Goal: Task Accomplishment & Management: Use online tool/utility

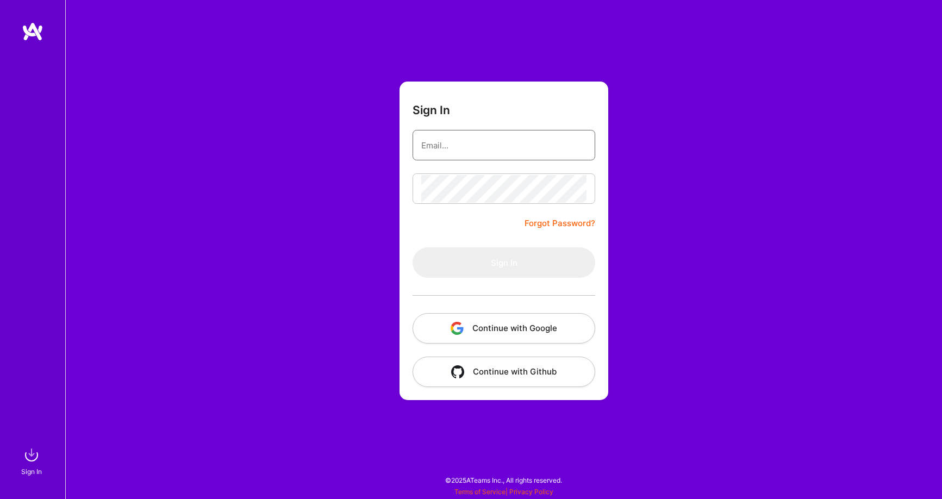
type input "[PERSON_NAME][EMAIL_ADDRESS][PERSON_NAME][DOMAIN_NAME]"
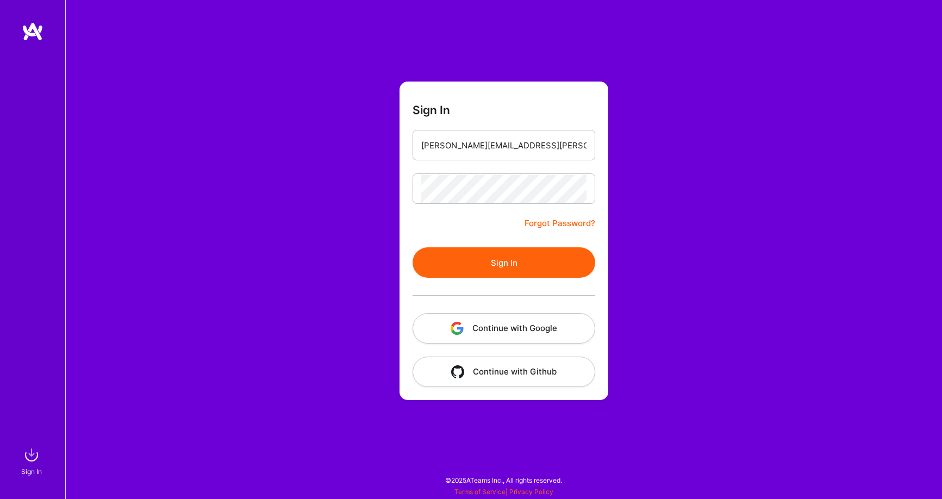
click at [503, 270] on button "Sign In" at bounding box center [503, 262] width 183 height 30
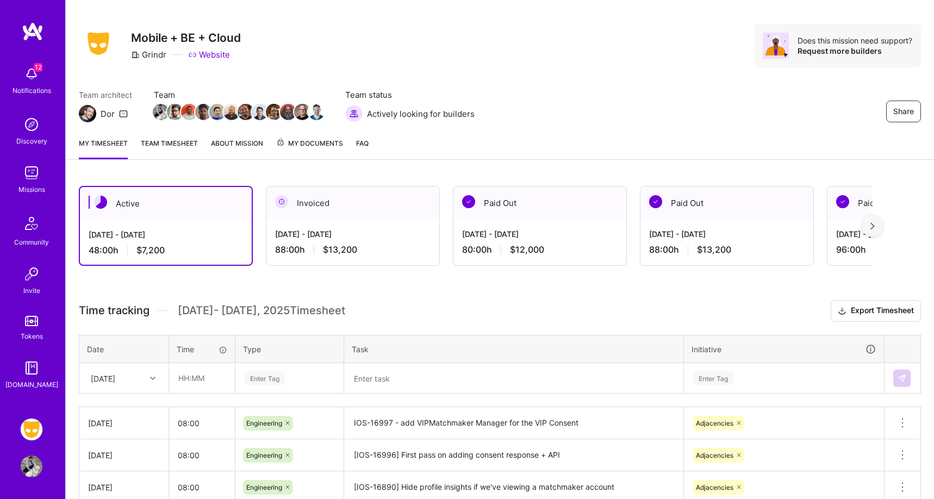
scroll to position [197, 0]
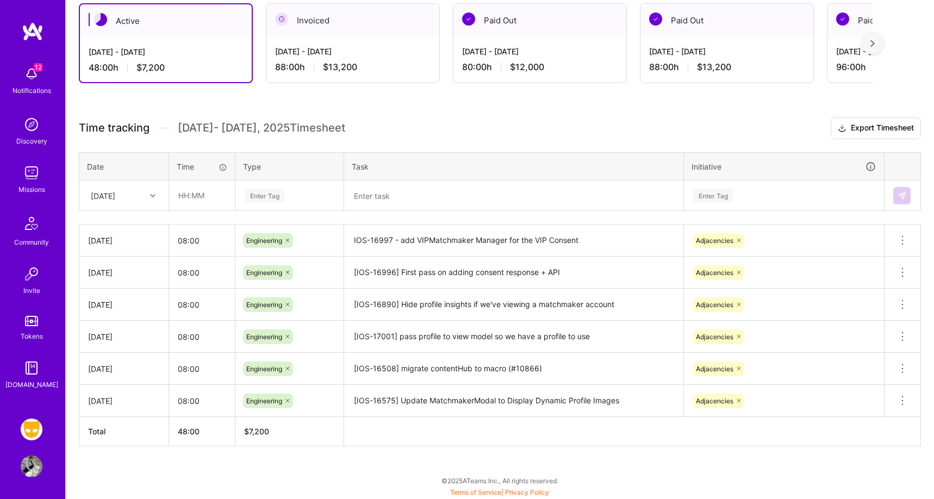
click at [153, 189] on div at bounding box center [154, 196] width 17 height 14
click at [119, 277] on div "[DATE]" at bounding box center [124, 284] width 88 height 20
click at [195, 194] on input "text" at bounding box center [202, 195] width 65 height 29
type input "08:00"
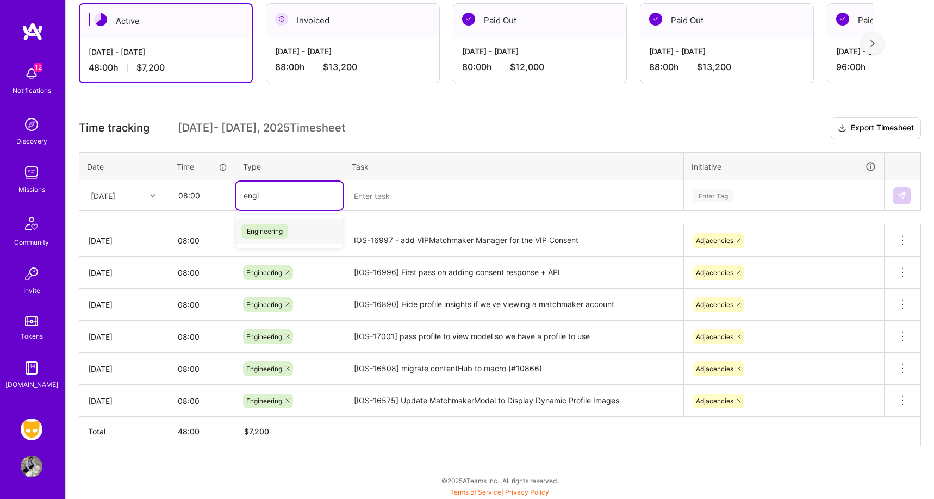
type input "engin"
click at [296, 232] on div "Engineering" at bounding box center [289, 231] width 107 height 26
click at [408, 201] on textarea at bounding box center [513, 196] width 337 height 28
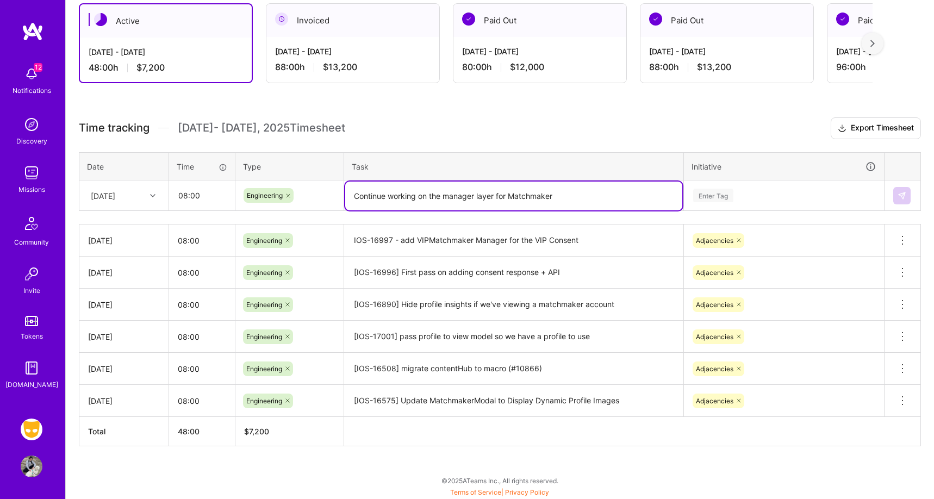
type textarea "Continue working on the manager layer for Matchmaker"
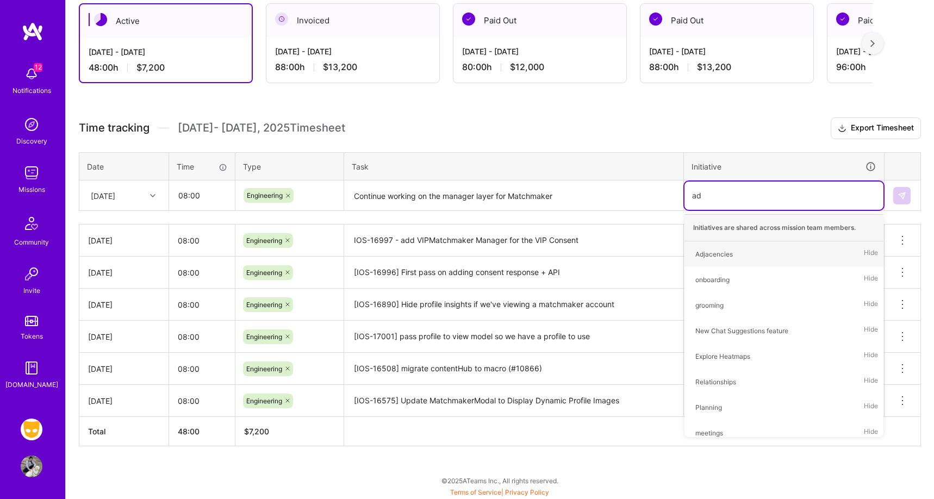
type input "adj"
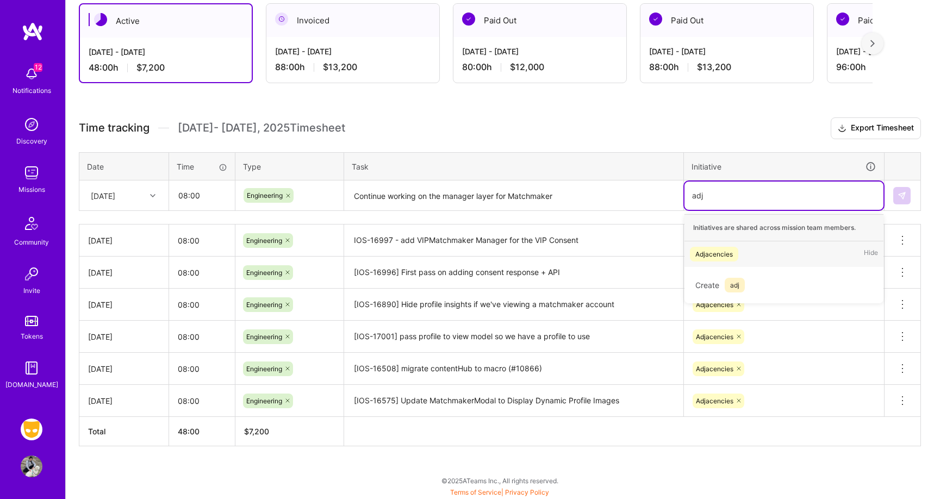
click at [758, 252] on div "Adjacencies Hide" at bounding box center [783, 254] width 199 height 26
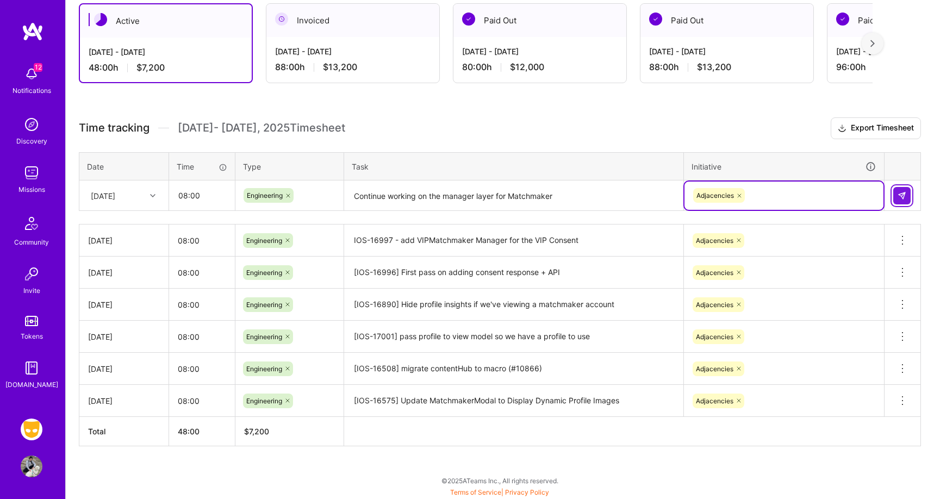
click at [905, 196] on img at bounding box center [901, 195] width 9 height 9
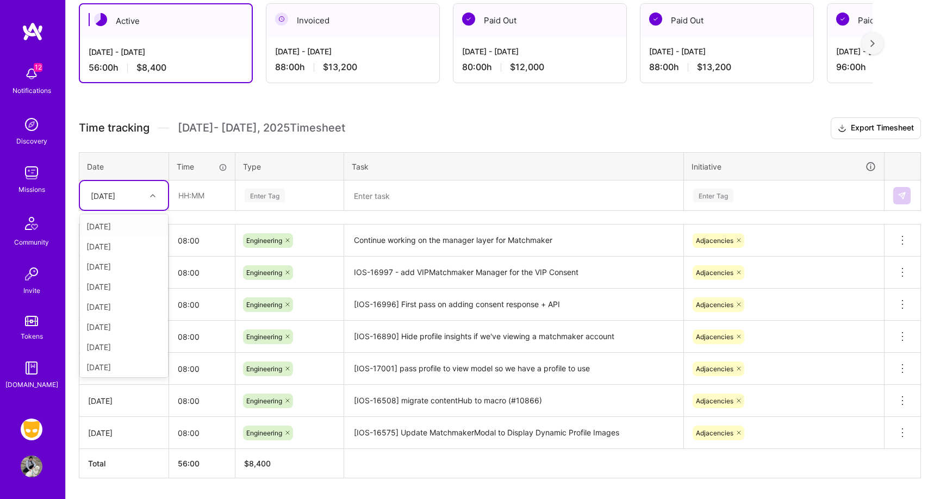
click at [140, 192] on div "[DATE]" at bounding box center [115, 195] width 60 height 18
click at [130, 278] on div "[DATE]" at bounding box center [124, 284] width 88 height 20
click at [211, 198] on input "text" at bounding box center [202, 195] width 65 height 29
type input "08:00"
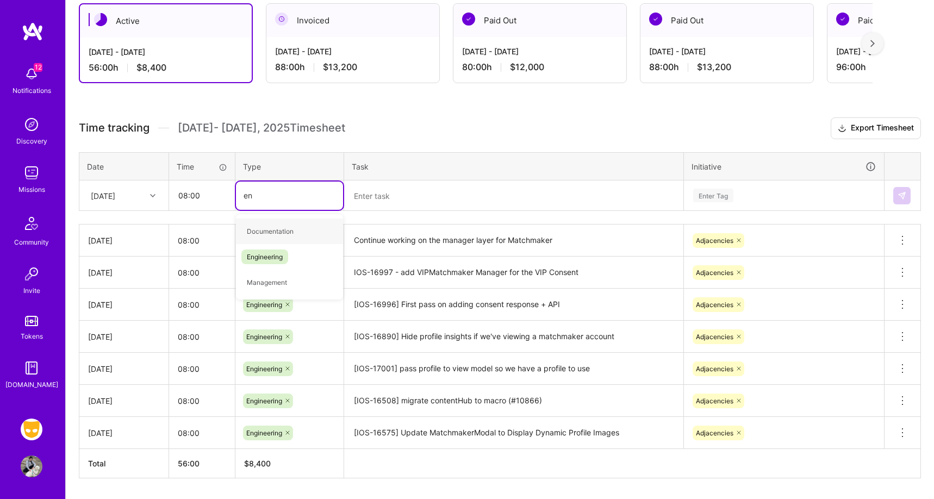
type input "eng"
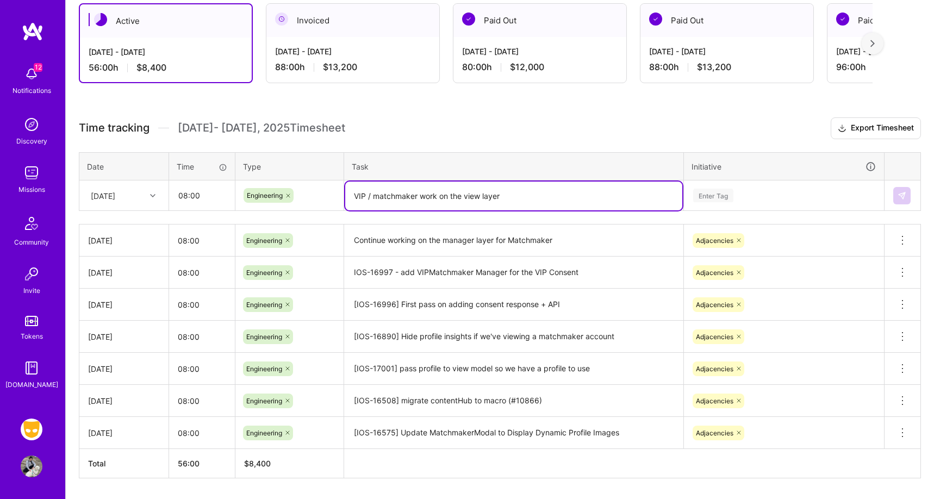
type textarea "VIP / matchmaker work on the view layer"
click at [820, 190] on div "Enter Tag" at bounding box center [784, 196] width 184 height 14
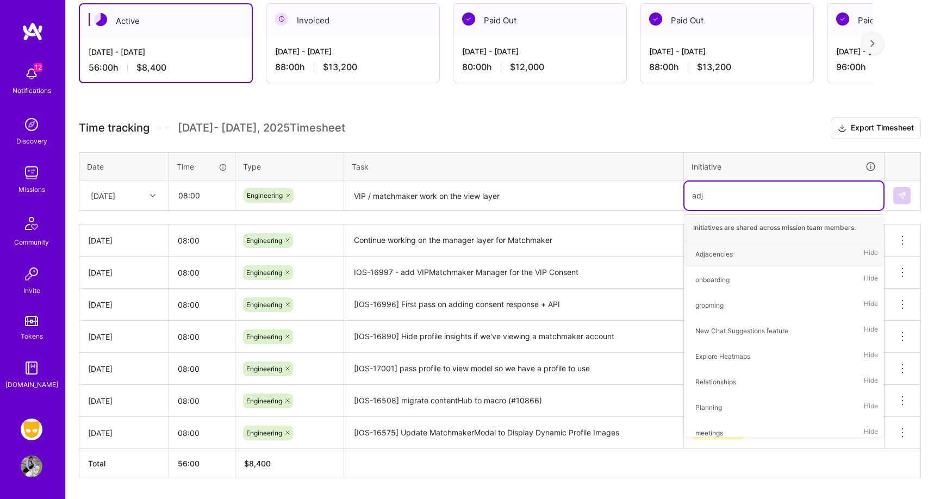
type input "adjac"
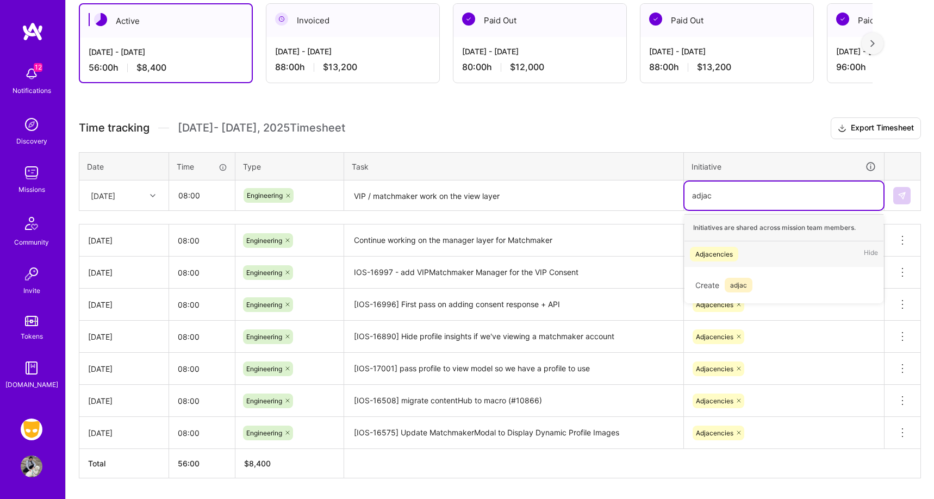
click at [824, 243] on div "Adjacencies Hide" at bounding box center [783, 254] width 199 height 26
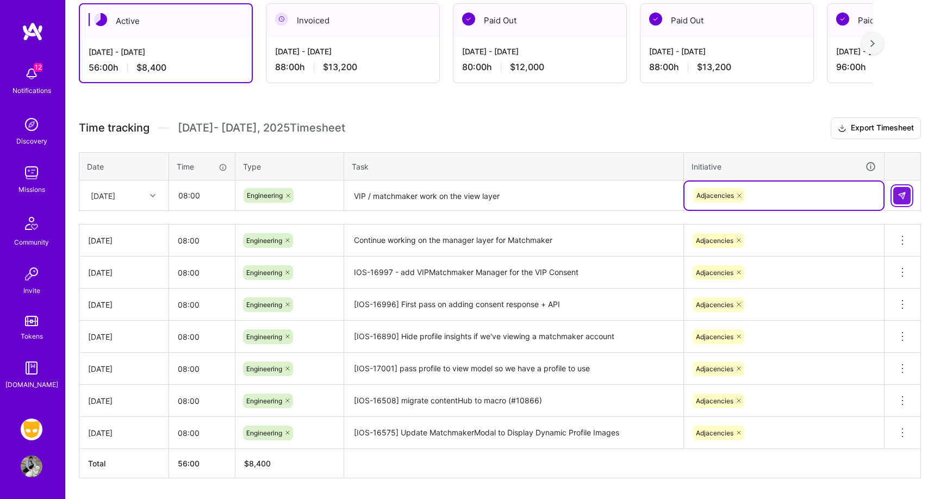
click at [908, 192] on button at bounding box center [901, 195] width 17 height 17
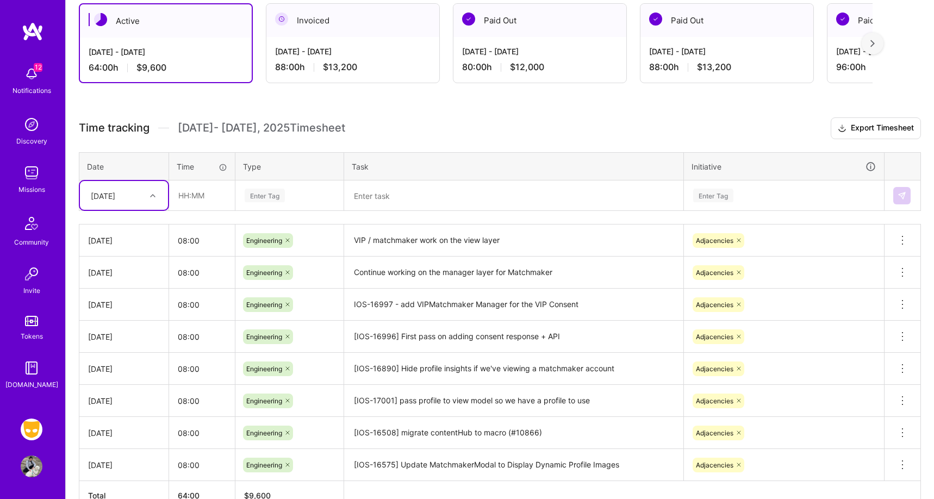
click at [115, 196] on div "[DATE]" at bounding box center [103, 195] width 24 height 11
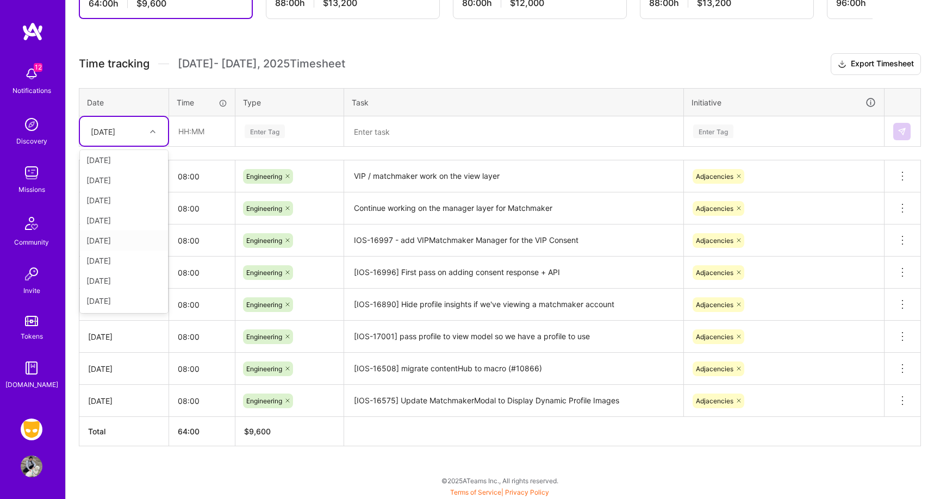
click at [133, 243] on div "[DATE]" at bounding box center [124, 240] width 88 height 20
click at [213, 138] on input "text" at bounding box center [202, 131] width 65 height 29
type input "08:00"
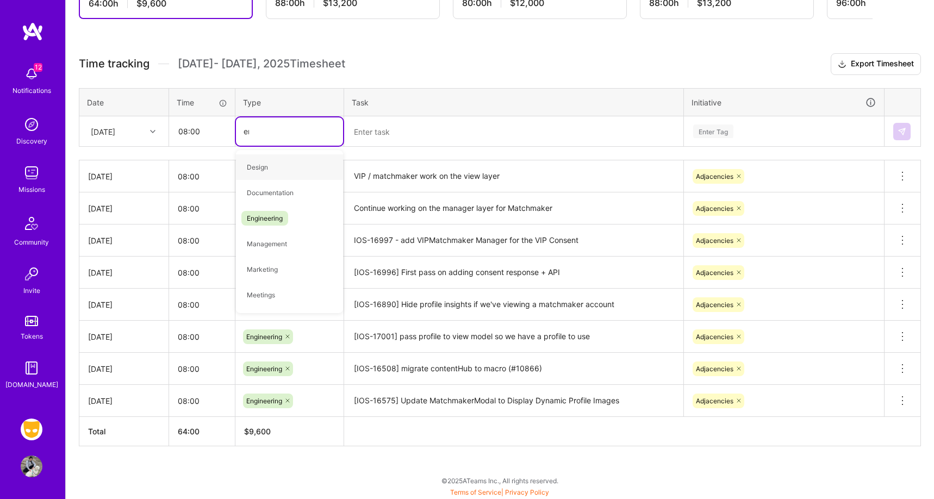
type input "eng"
click at [270, 162] on span "Engineering" at bounding box center [264, 167] width 47 height 15
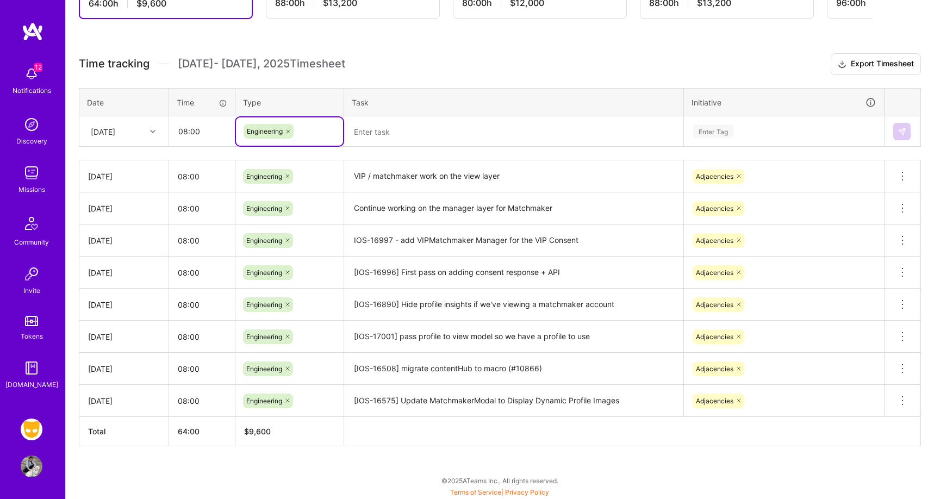
click at [392, 131] on textarea at bounding box center [513, 131] width 337 height 29
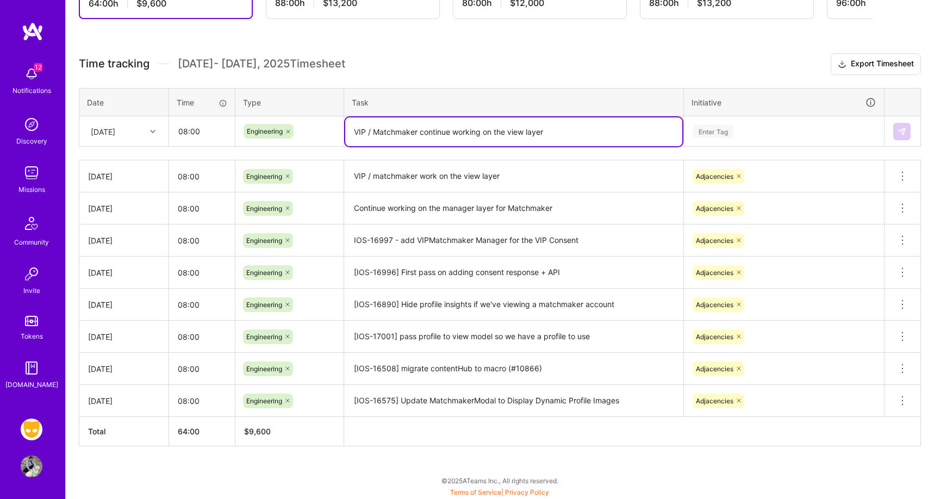
type textarea "VIP / Matchmaker continue working on the view layer"
click at [750, 128] on div "Enter Tag" at bounding box center [784, 131] width 184 height 14
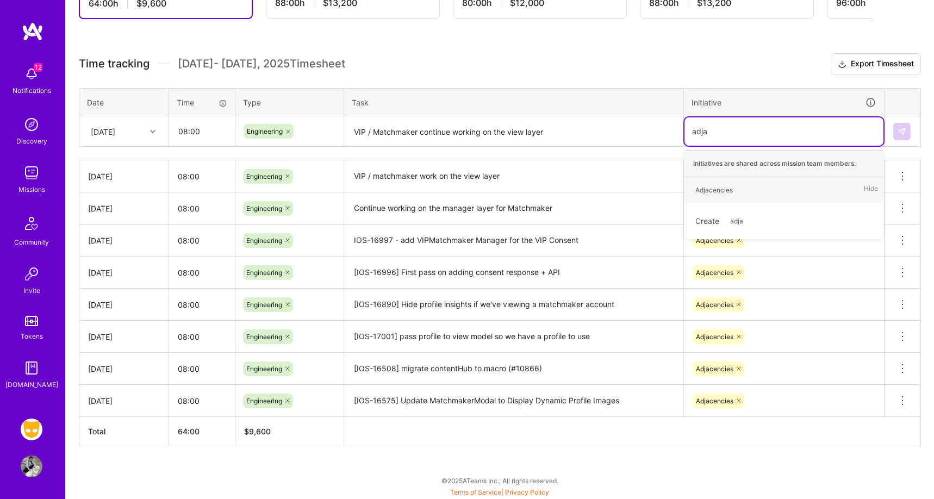
type input "adjac"
click at [768, 184] on div "Adjacencies Hide" at bounding box center [783, 190] width 199 height 26
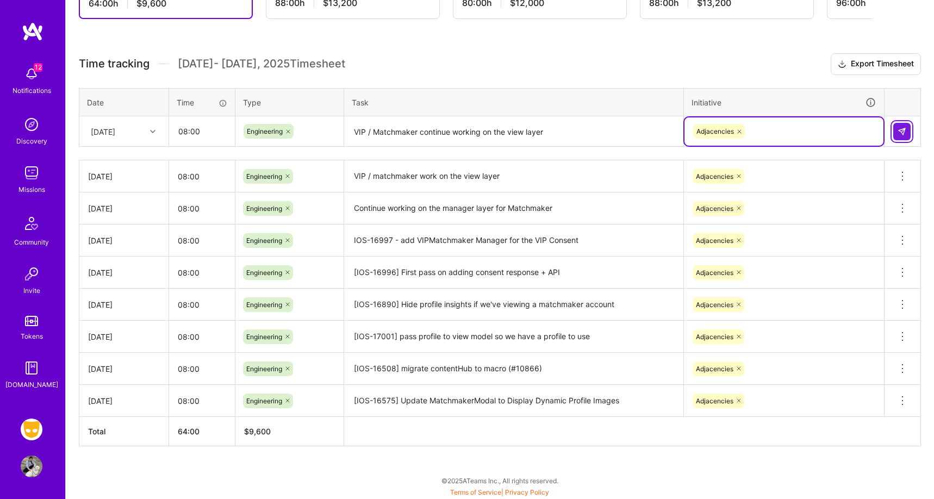
click at [898, 130] on img at bounding box center [901, 131] width 9 height 9
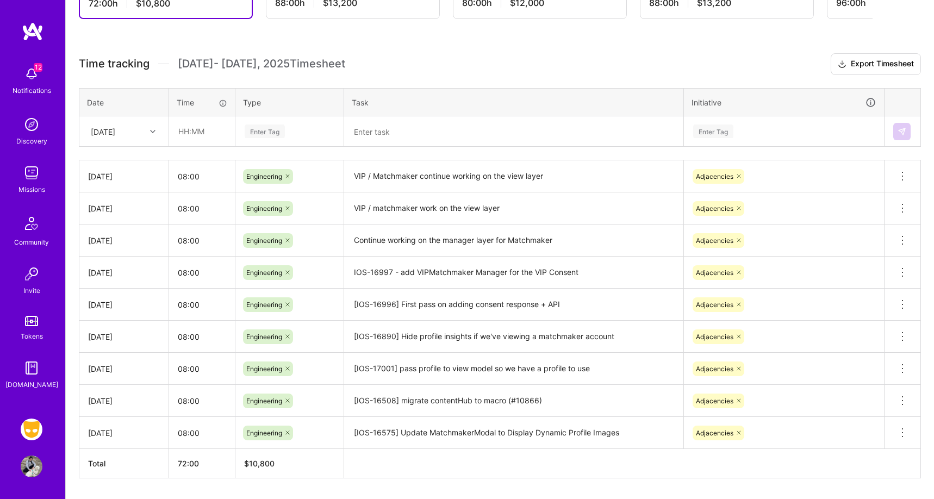
click at [779, 63] on h3 "Time tracking [DATE] - [DATE] Timesheet Export Timesheet" at bounding box center [500, 64] width 842 height 22
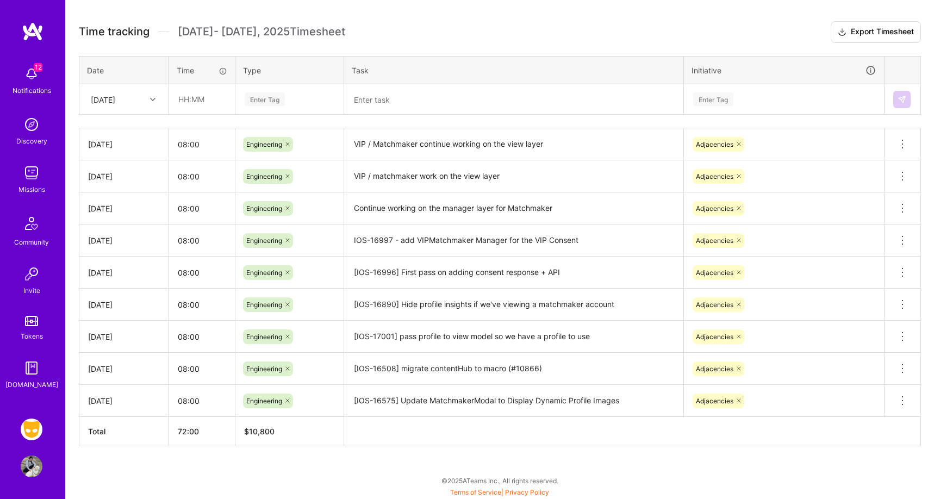
scroll to position [0, 0]
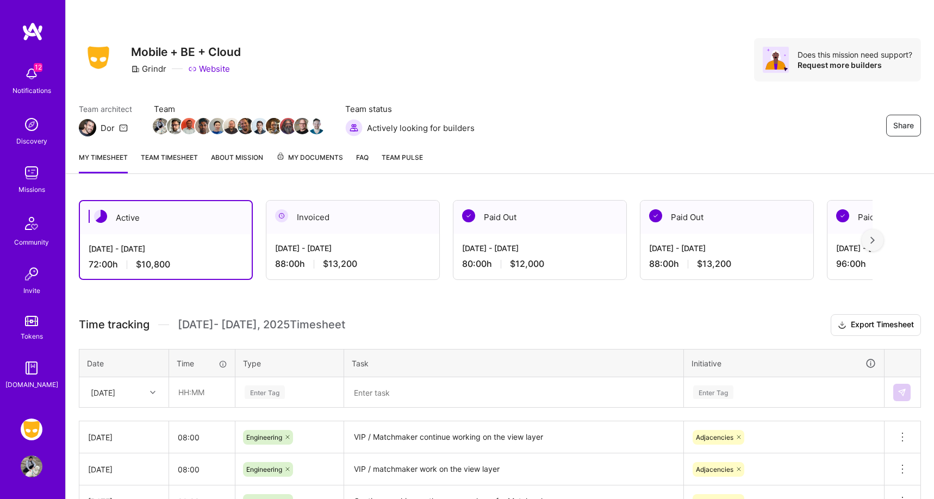
click at [687, 86] on div "Share Mobile + BE + Cloud Grindr Website Does this mission need support? Reques…" at bounding box center [500, 71] width 868 height 143
